Goal: Communication & Community: Answer question/provide support

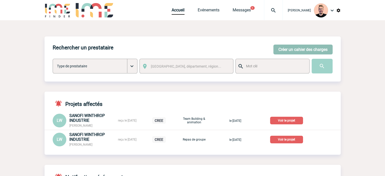
click at [316, 49] on button "Créer un cahier des charges" at bounding box center [302, 50] width 59 height 10
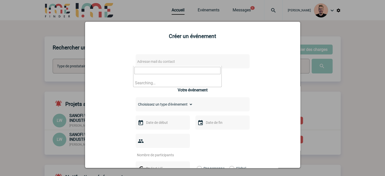
click at [142, 61] on span "Adresse mail du contact" at bounding box center [156, 61] width 38 height 4
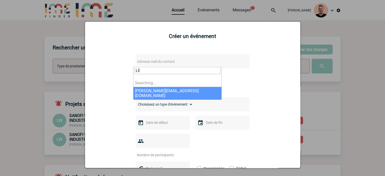
type input "L"
type input "lee"
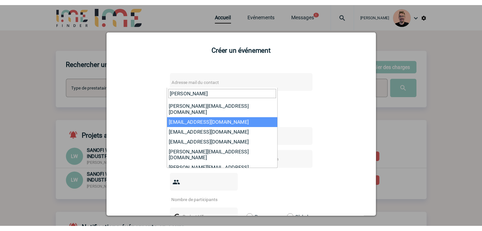
scroll to position [60, 0]
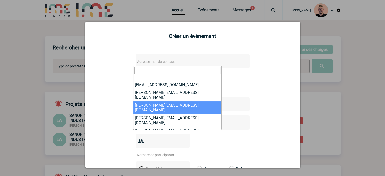
click at [46, 75] on div at bounding box center [192, 88] width 385 height 176
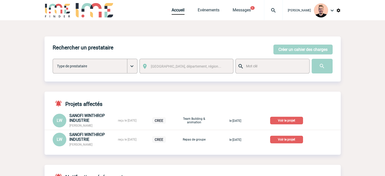
click at [276, 56] on div "Rechercher un prestataire Créer un cahier des charges Créer un cahier des charg…" at bounding box center [193, 58] width 296 height 45
click at [279, 51] on button "Créer un cahier des charges" at bounding box center [302, 50] width 59 height 10
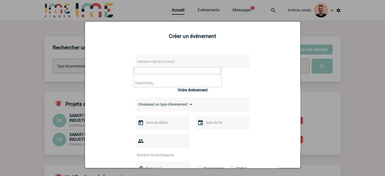
click at [151, 63] on span "Adresse mail du contact" at bounding box center [156, 61] width 38 height 4
type input "Lee-Lou.Marron@sanofi.com"
click at [59, 62] on div at bounding box center [192, 88] width 385 height 176
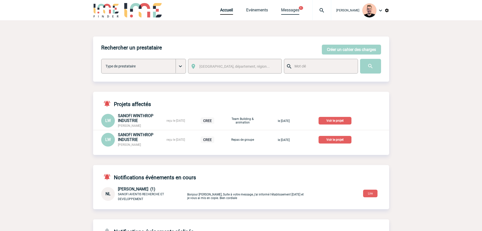
click at [287, 8] on link "Messages" at bounding box center [290, 11] width 18 height 7
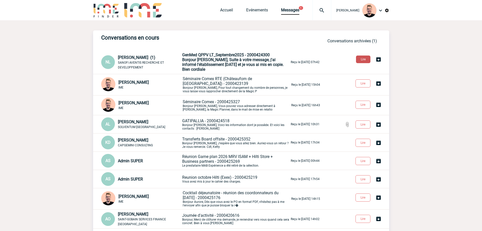
click at [365, 58] on button "Lire" at bounding box center [363, 59] width 14 height 8
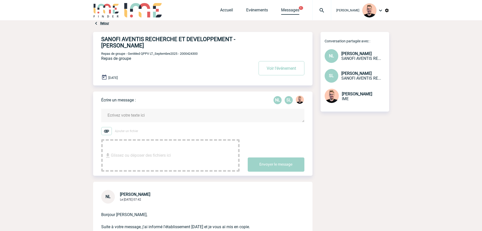
click at [287, 10] on link "Messages" at bounding box center [290, 11] width 18 height 7
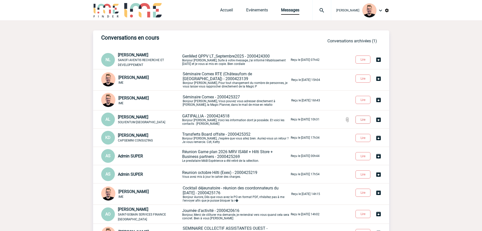
click at [359, 120] on button "Lire" at bounding box center [363, 119] width 15 height 8
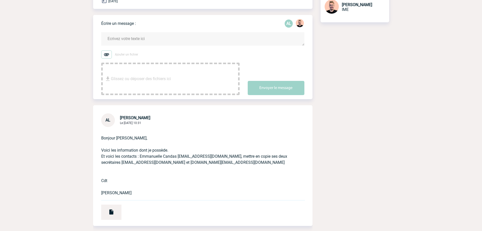
scroll to position [101, 0]
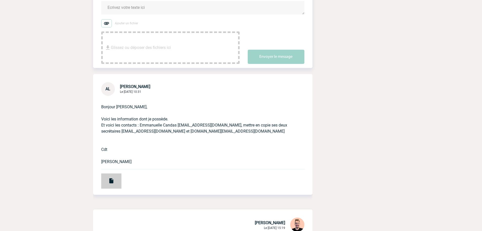
click at [107, 181] on div at bounding box center [111, 180] width 20 height 15
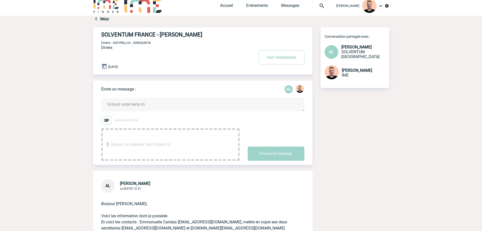
scroll to position [0, 0]
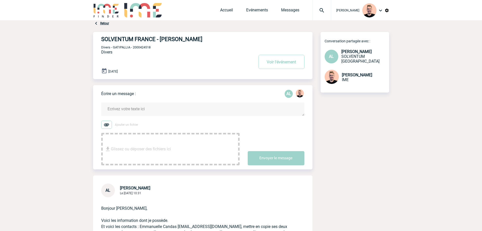
click at [128, 110] on textarea at bounding box center [202, 108] width 203 height 13
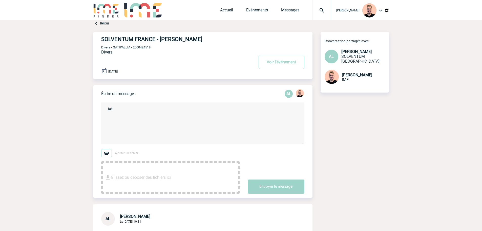
type textarea "A"
type textarea "Bonjour [PERSON_NAME], Je viens de vérifier avec ma responsable, nous ne pouvon…"
